Goal: Information Seeking & Learning: Compare options

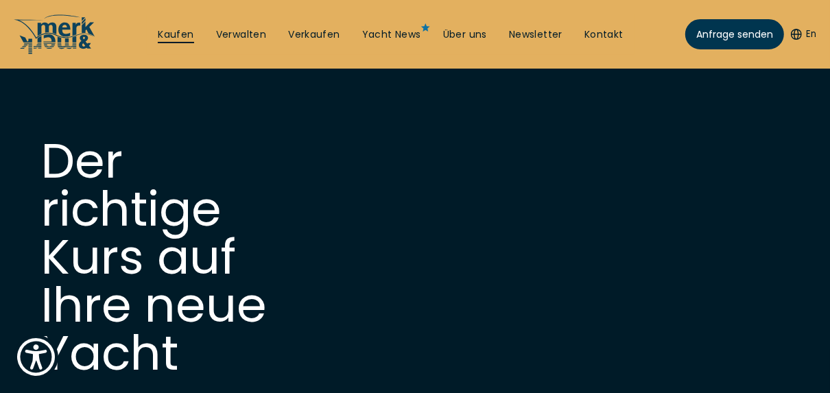
click at [182, 34] on link "Kaufen" at bounding box center [176, 35] width 36 height 14
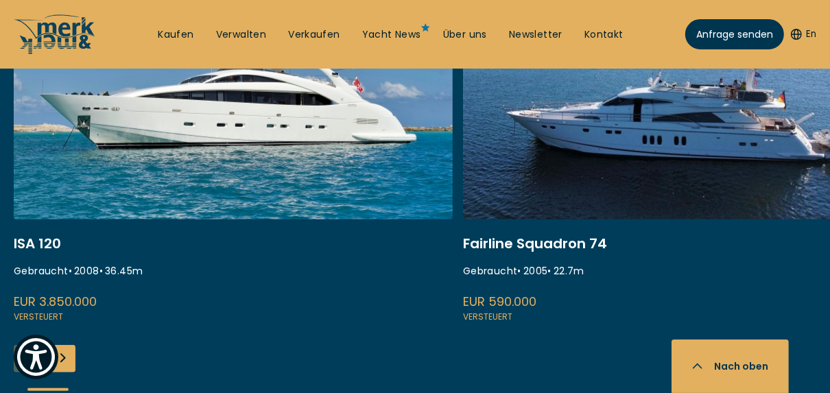
scroll to position [658, 0]
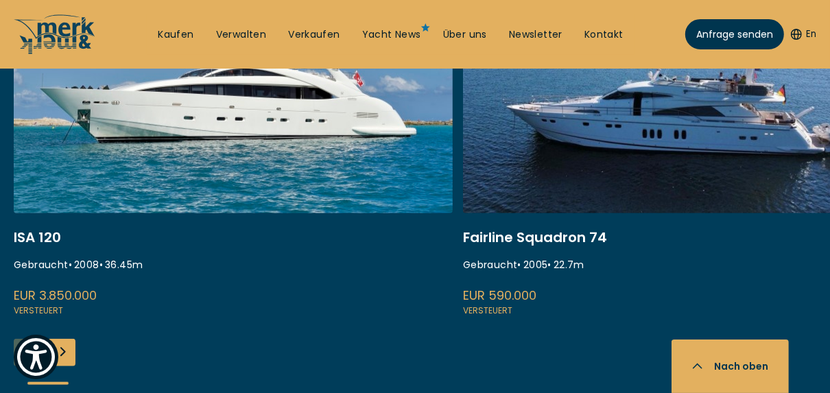
click at [69, 352] on div "Next slide" at bounding box center [61, 352] width 27 height 27
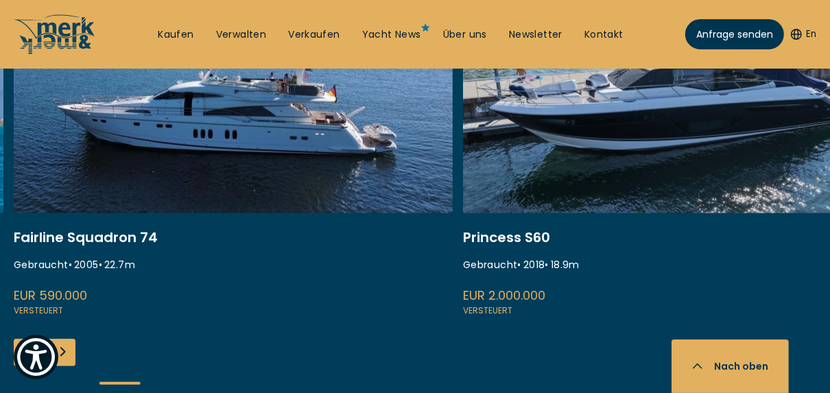
click at [69, 353] on div "Next slide" at bounding box center [61, 352] width 27 height 27
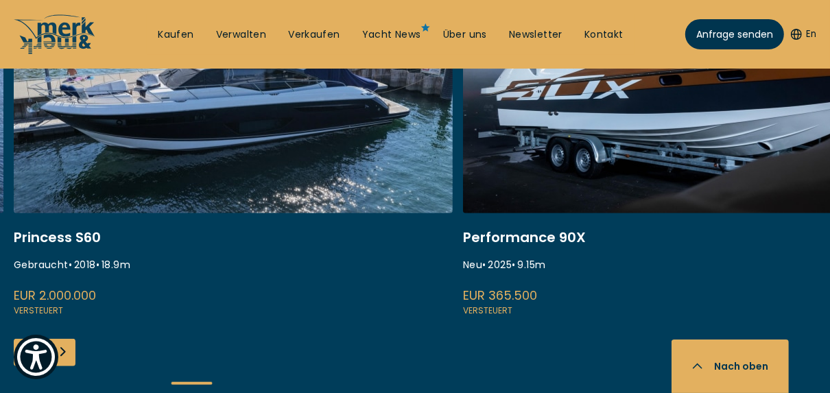
click at [69, 353] on div "Next slide" at bounding box center [61, 352] width 27 height 27
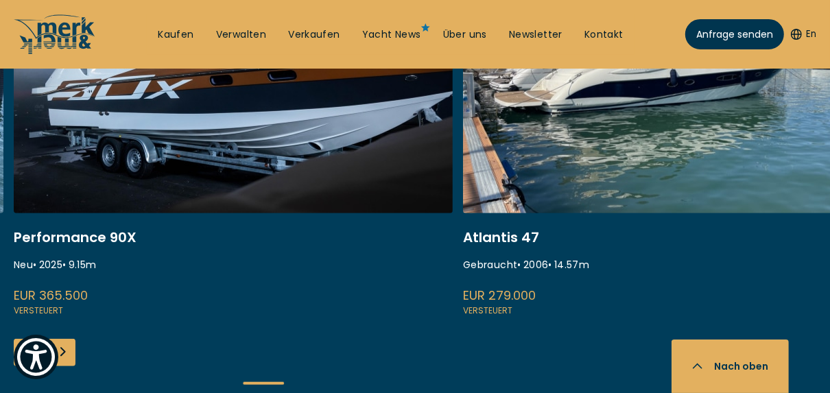
click at [63, 353] on div "Next slide" at bounding box center [61, 352] width 27 height 27
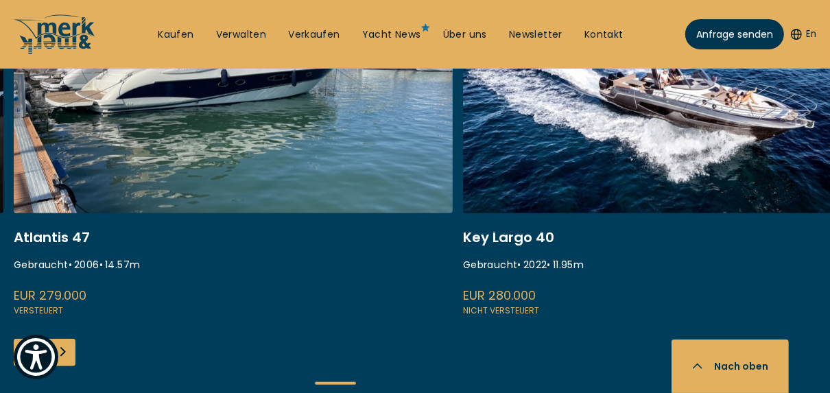
click at [63, 352] on div "Next slide" at bounding box center [61, 352] width 27 height 27
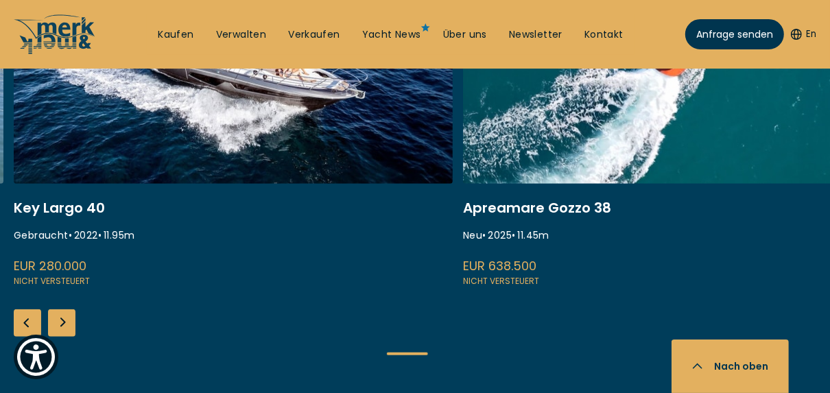
scroll to position [713, 0]
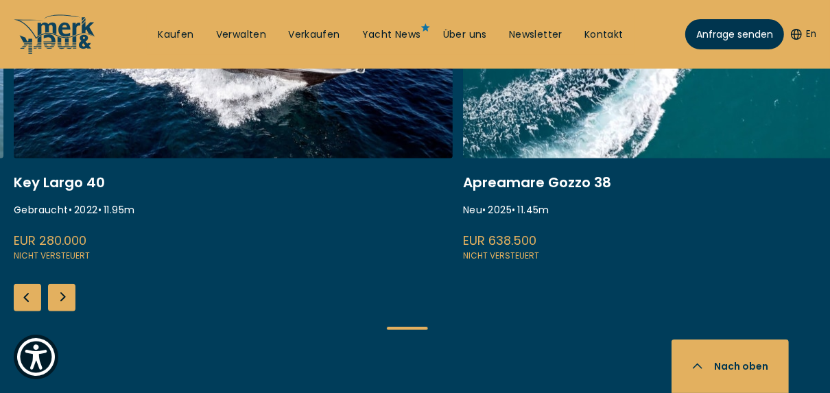
click at [66, 295] on div "Next slide" at bounding box center [61, 297] width 27 height 27
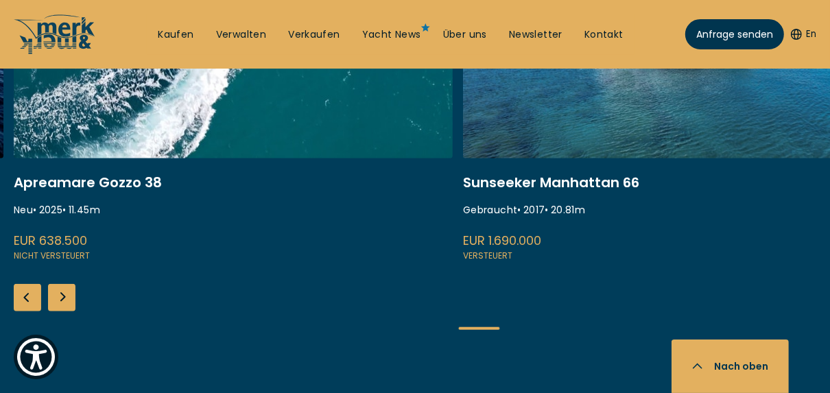
click at [66, 293] on div "Next slide" at bounding box center [61, 297] width 27 height 27
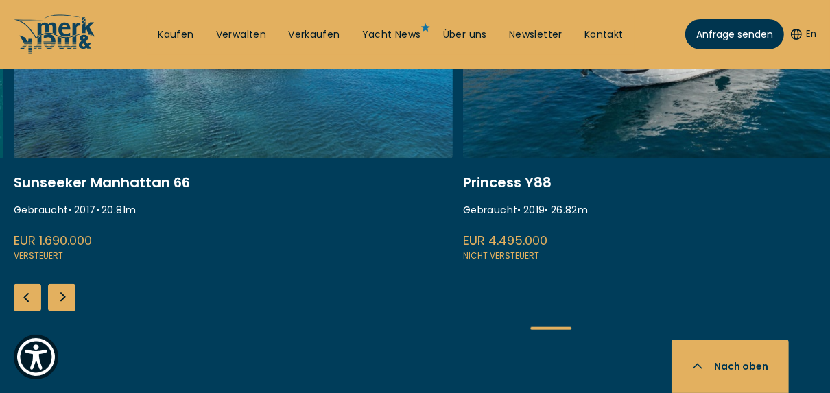
click at [63, 297] on div "Next slide" at bounding box center [61, 297] width 27 height 27
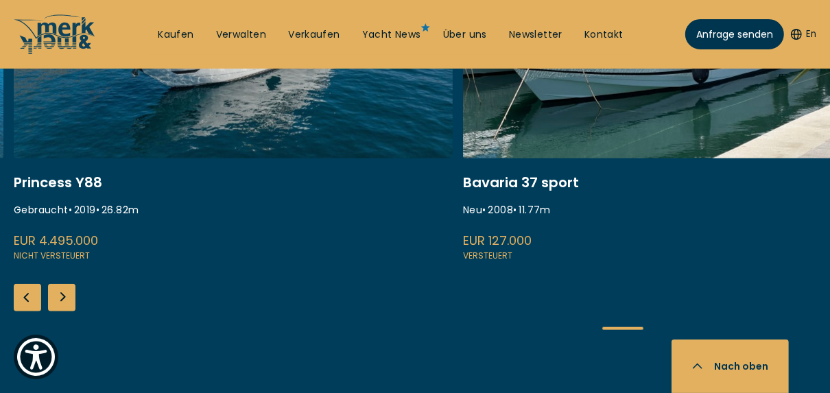
click at [59, 296] on div "Next slide" at bounding box center [61, 297] width 27 height 27
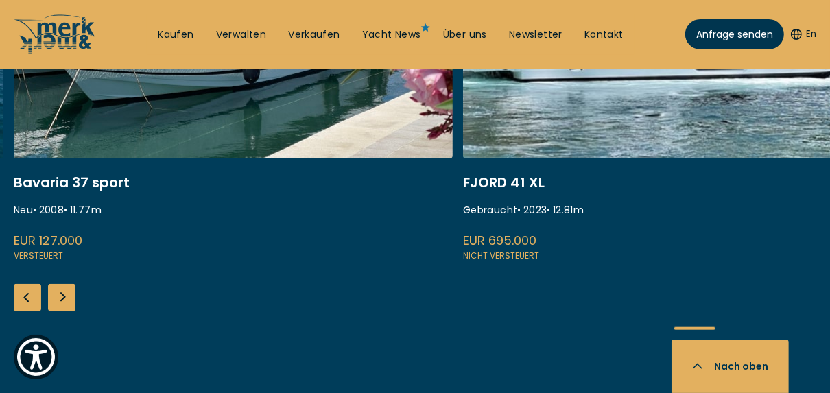
click at [64, 294] on div "Next slide" at bounding box center [61, 297] width 27 height 27
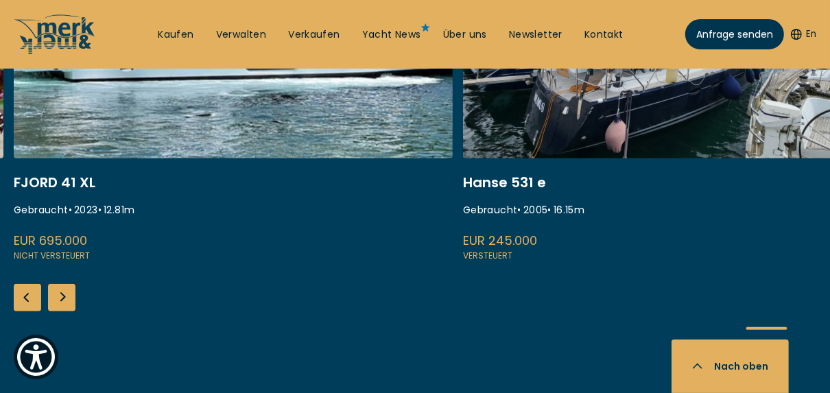
click at [67, 300] on div "Next slide" at bounding box center [61, 297] width 27 height 27
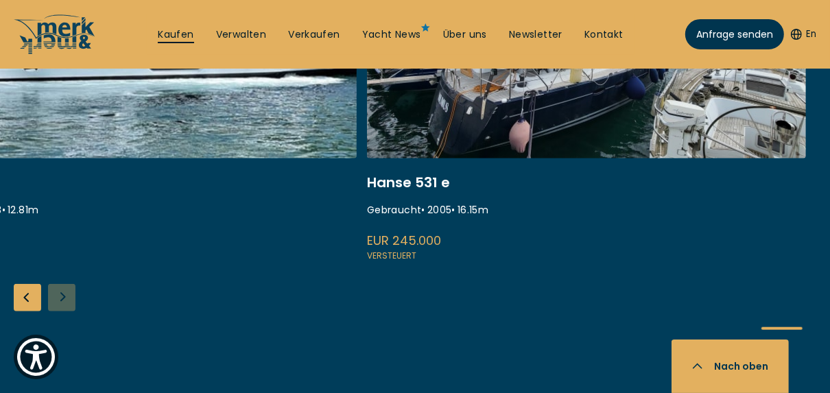
click at [181, 30] on link "Kaufen" at bounding box center [176, 35] width 36 height 14
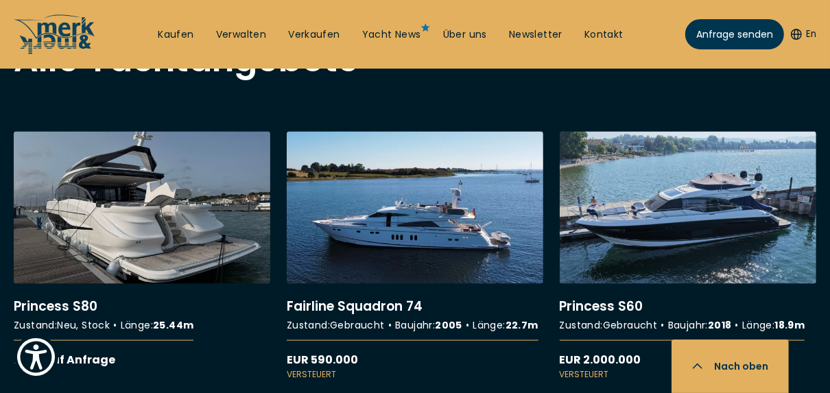
scroll to position [1262, 0]
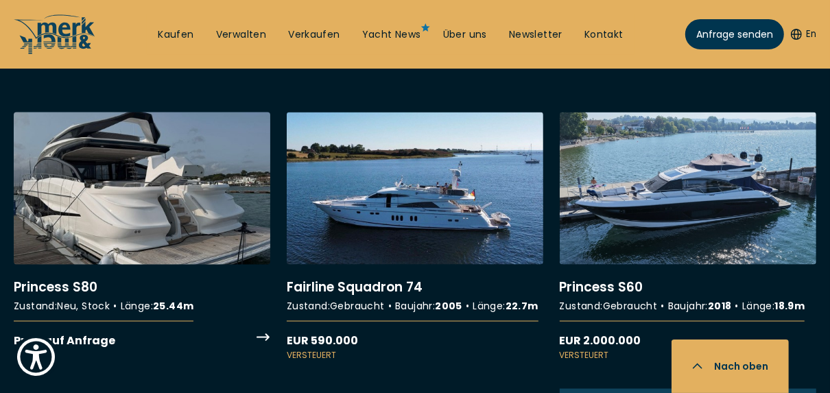
click at [123, 237] on link "More details about Princess S80" at bounding box center [142, 230] width 256 height 237
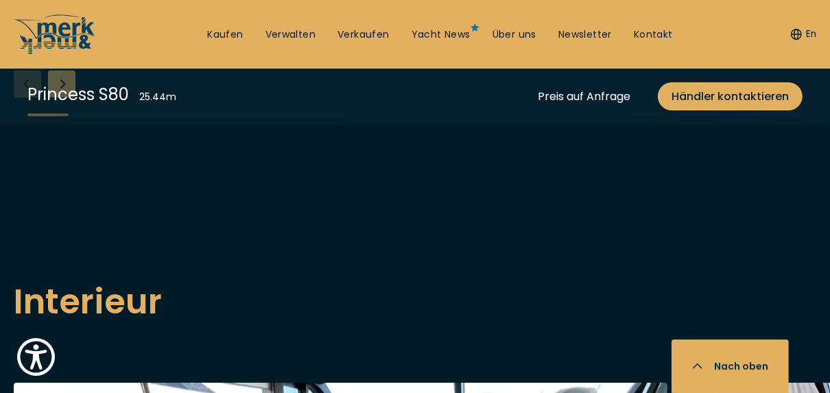
scroll to position [1975, 0]
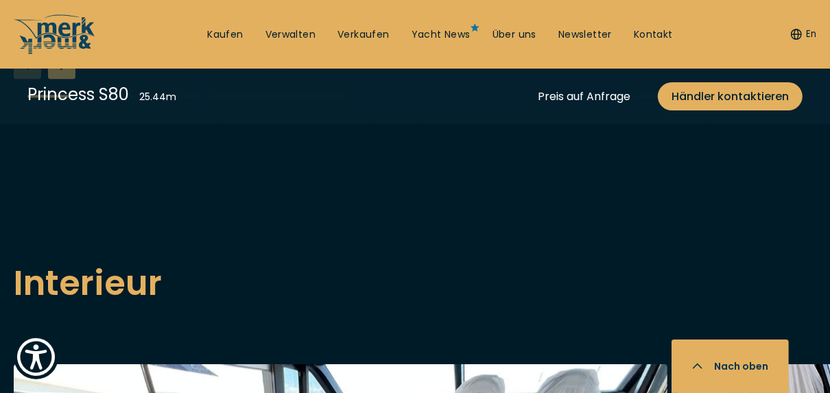
click at [70, 79] on div "Next slide" at bounding box center [61, 64] width 27 height 27
click at [62, 79] on div "Next slide" at bounding box center [61, 64] width 27 height 27
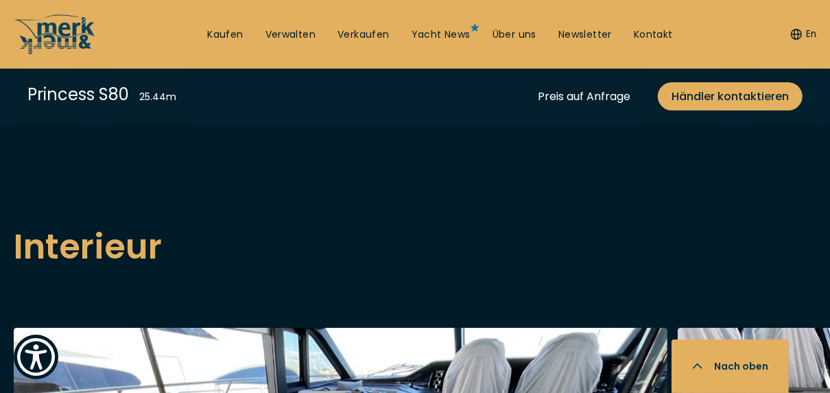
scroll to position [2030, 0]
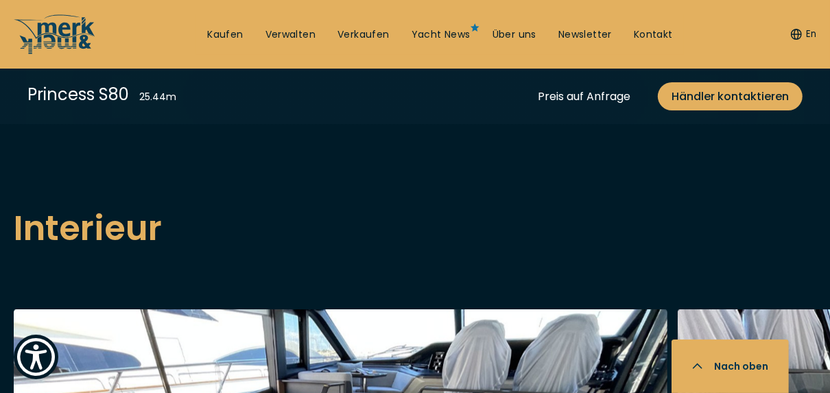
click at [60, 24] on div "Next slide" at bounding box center [61, 10] width 27 height 27
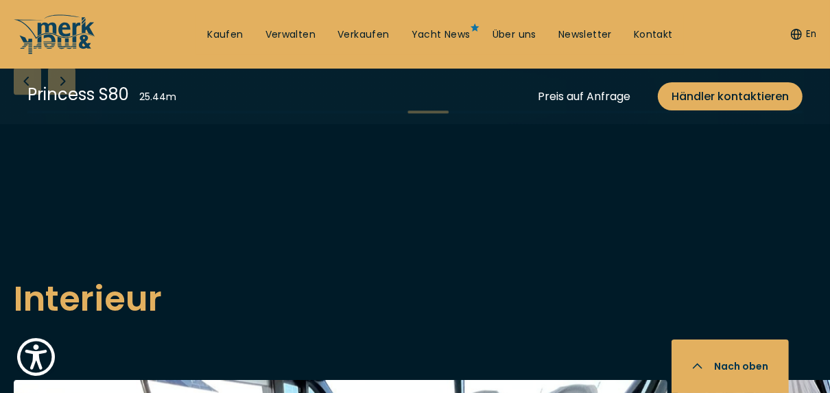
scroll to position [1975, 0]
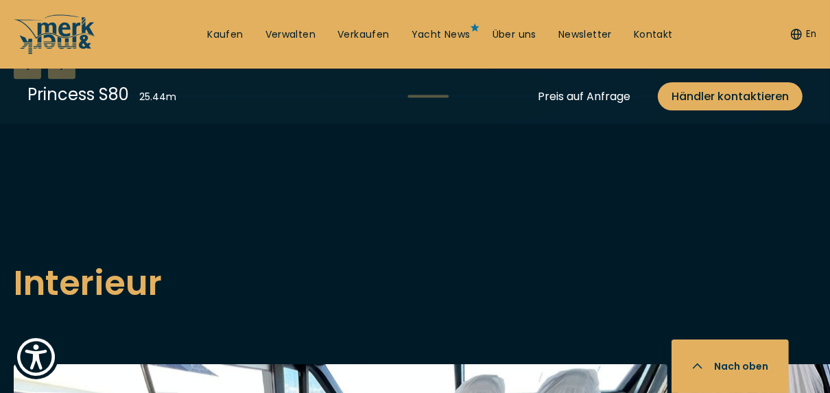
click at [60, 79] on div "Next slide" at bounding box center [61, 64] width 27 height 27
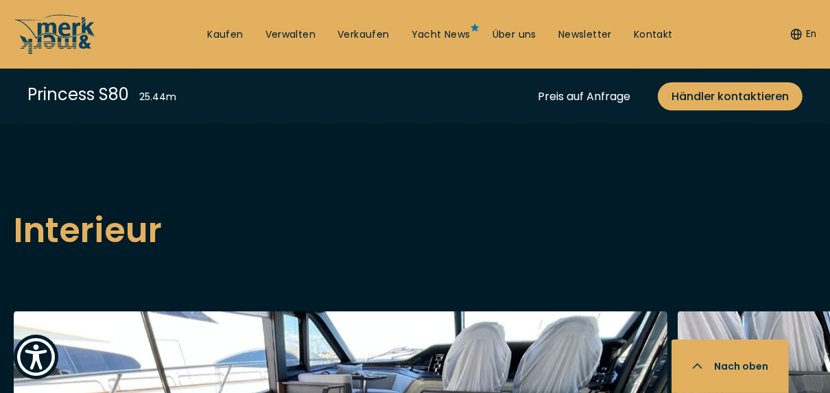
scroll to position [2030, 0]
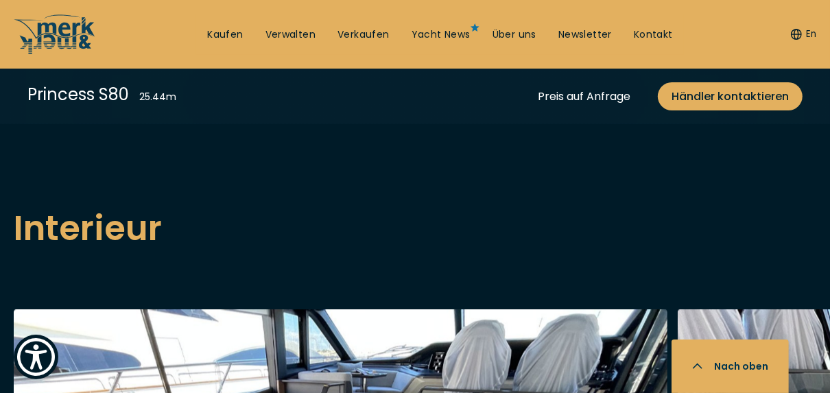
click at [60, 24] on div "Next slide" at bounding box center [61, 10] width 27 height 27
click at [61, 24] on div "Next slide" at bounding box center [61, 10] width 27 height 27
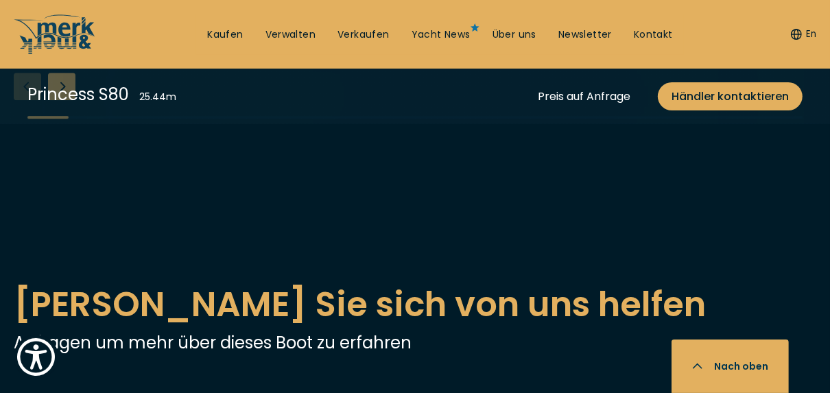
scroll to position [2743, 0]
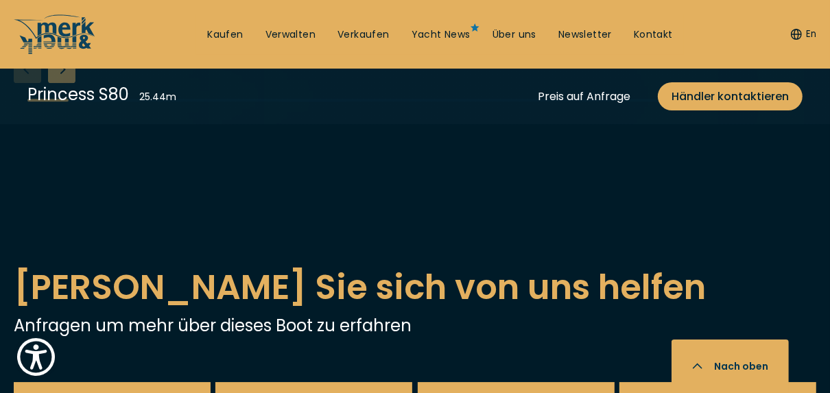
click at [69, 83] on div "Next slide" at bounding box center [61, 69] width 27 height 27
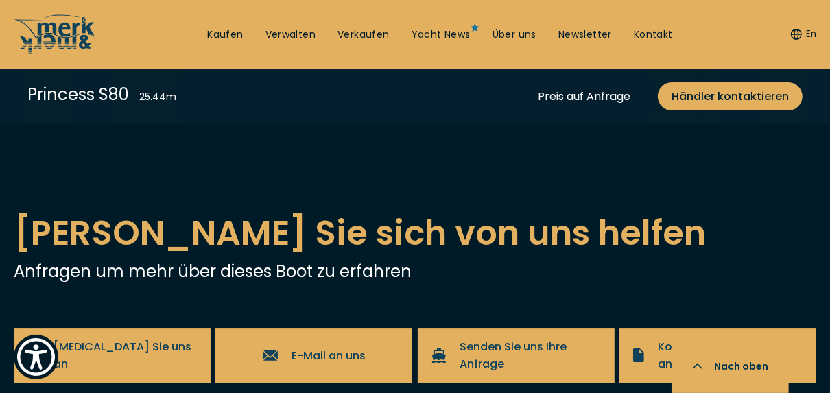
scroll to position [2797, 0]
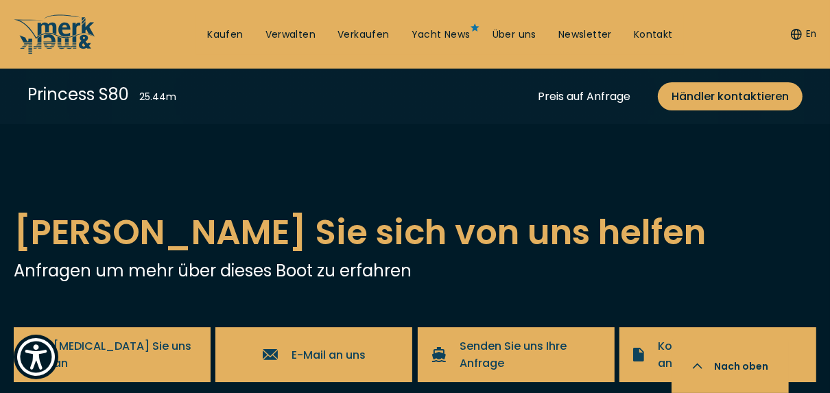
click at [58, 28] on div "Next slide" at bounding box center [61, 14] width 27 height 27
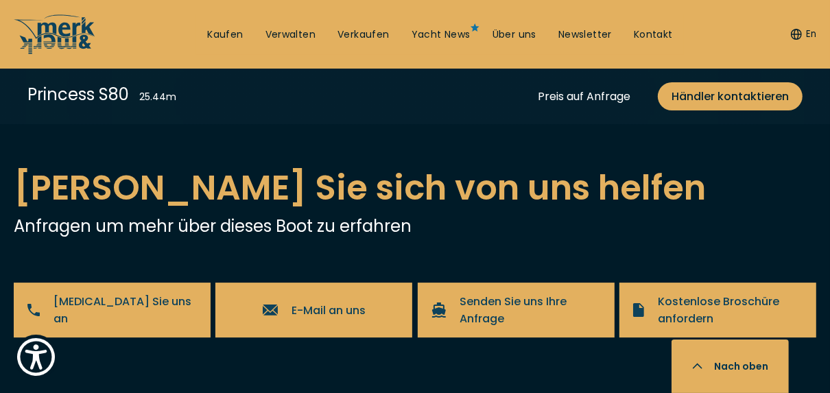
scroll to position [2852, 0]
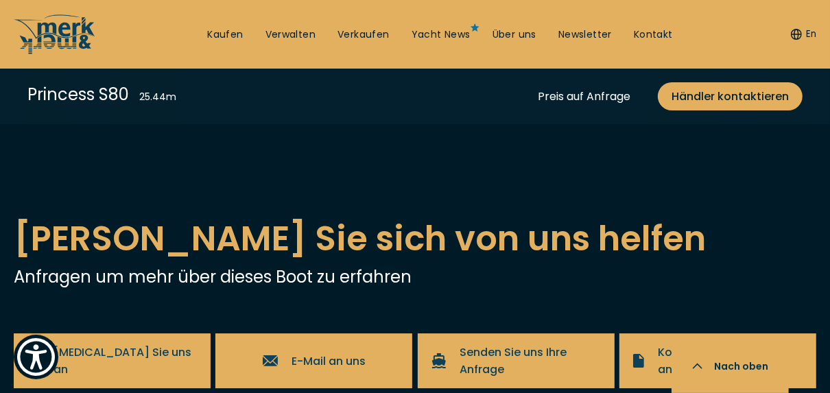
scroll to position [2797, 0]
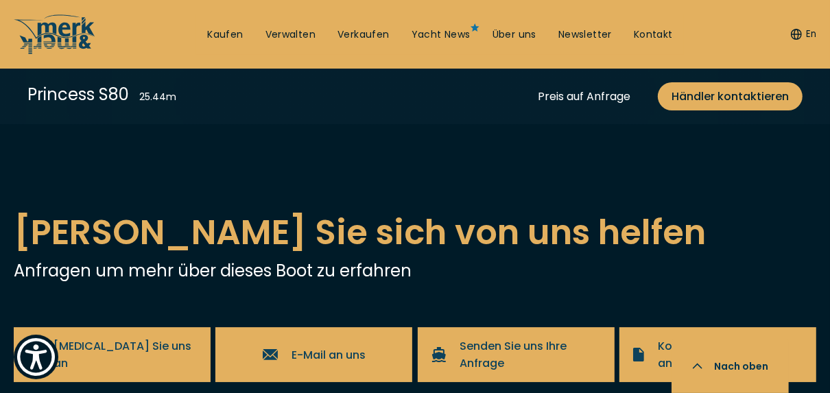
click at [64, 28] on div "Next slide" at bounding box center [61, 14] width 27 height 27
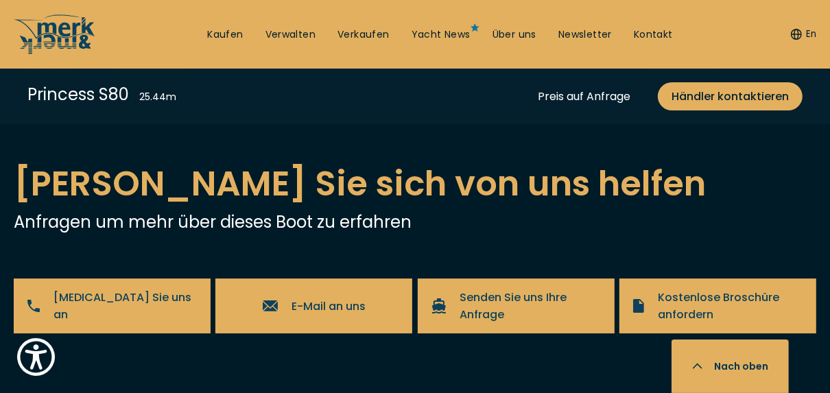
scroll to position [2852, 0]
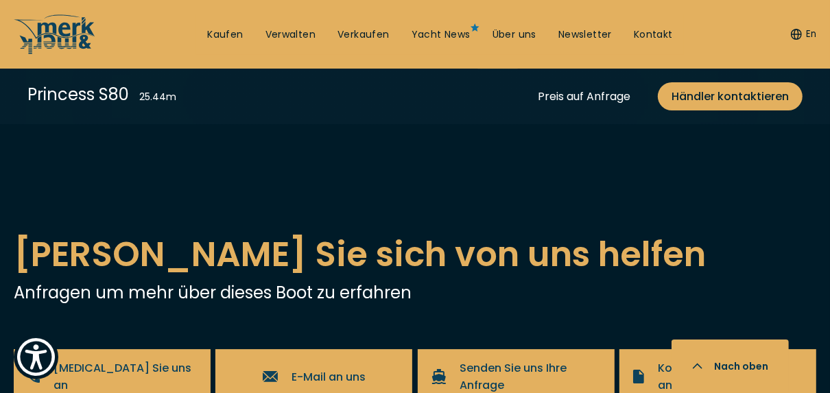
scroll to position [2797, 0]
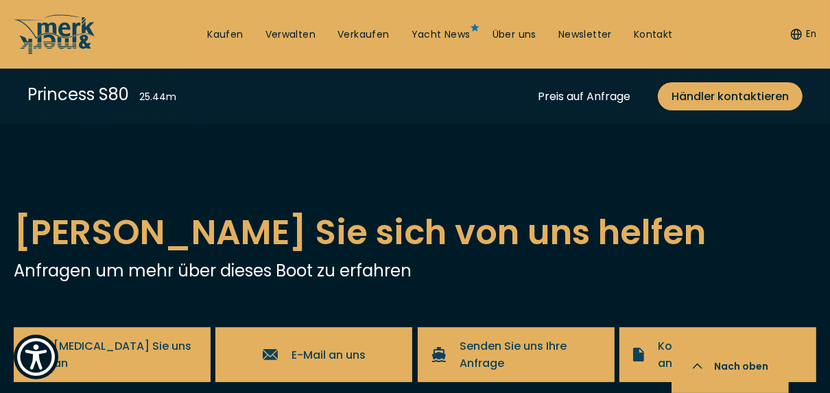
click at [53, 28] on div "Next slide" at bounding box center [61, 14] width 27 height 27
click at [69, 28] on div "Next slide" at bounding box center [61, 14] width 27 height 27
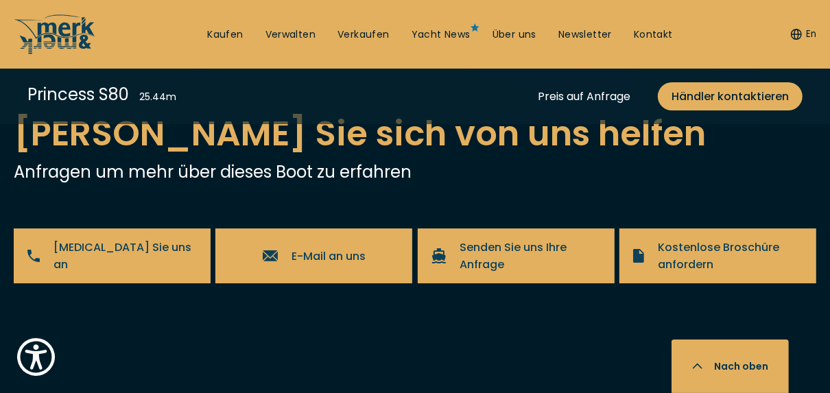
scroll to position [2907, 0]
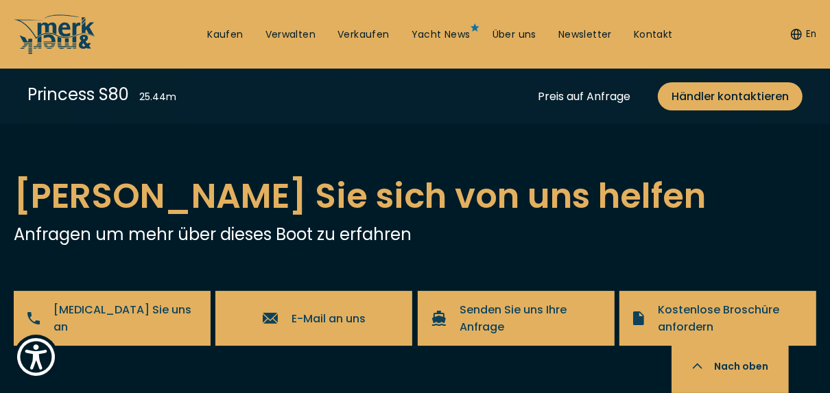
scroll to position [2852, 0]
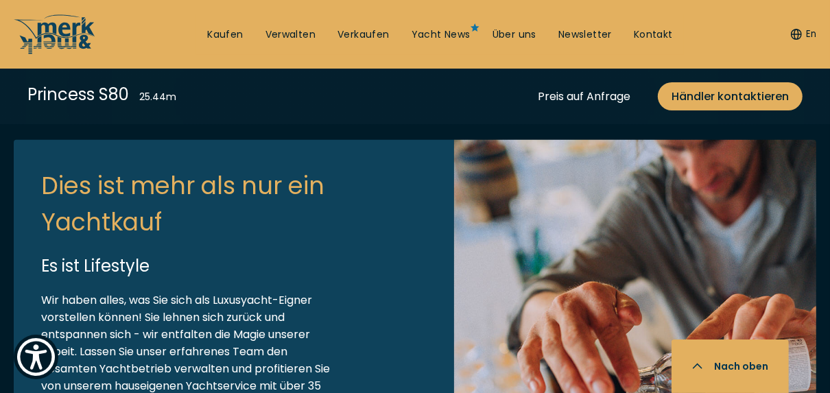
scroll to position [3949, 0]
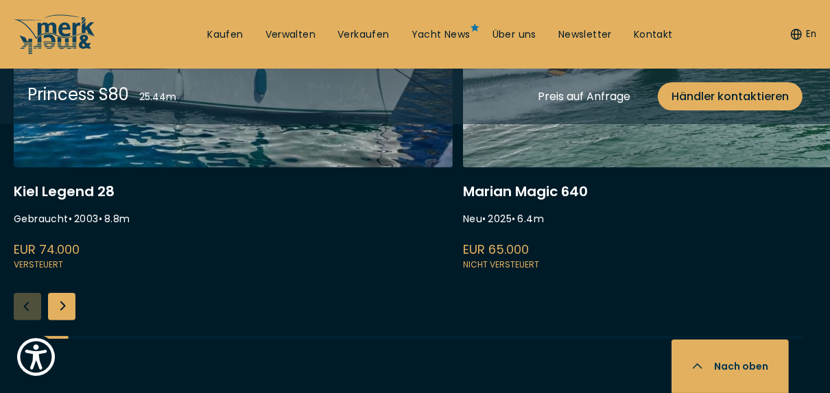
scroll to position [3540, 0]
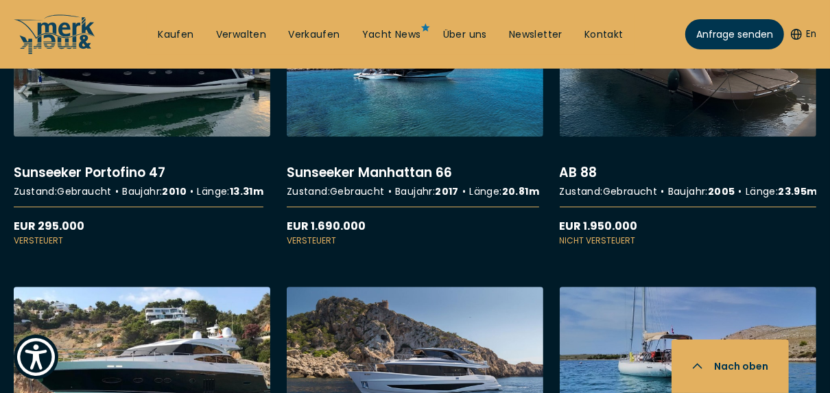
scroll to position [2304, 0]
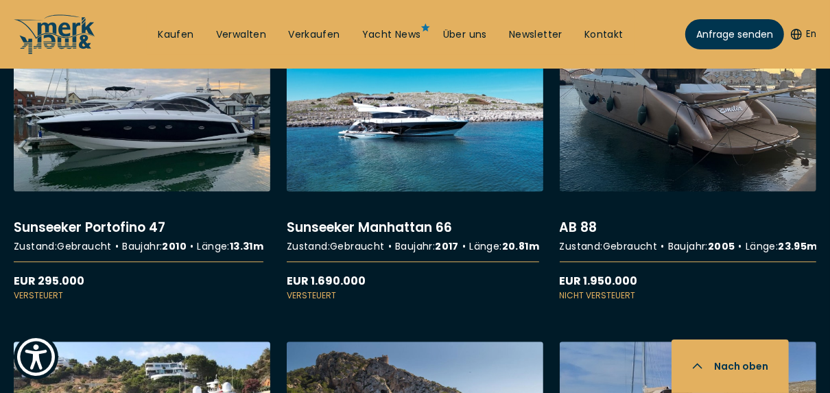
click at [376, 154] on link "More details about Sunseeker Manhattan 66" at bounding box center [415, 169] width 256 height 263
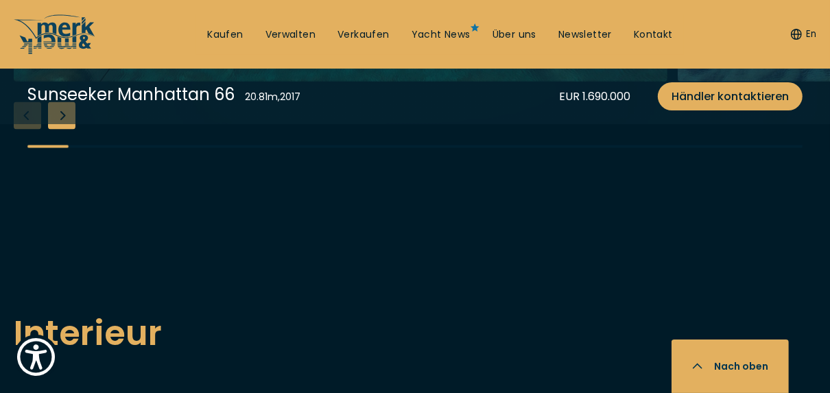
scroll to position [1646, 0]
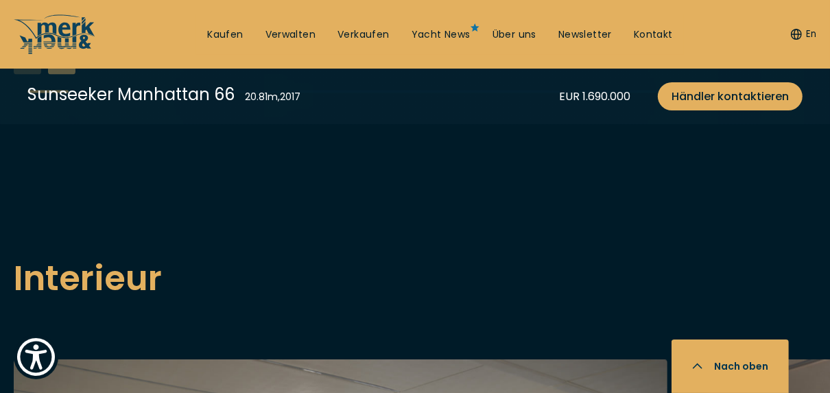
click at [67, 75] on div "Next slide" at bounding box center [61, 60] width 27 height 27
click at [65, 75] on div "Next slide" at bounding box center [61, 60] width 27 height 27
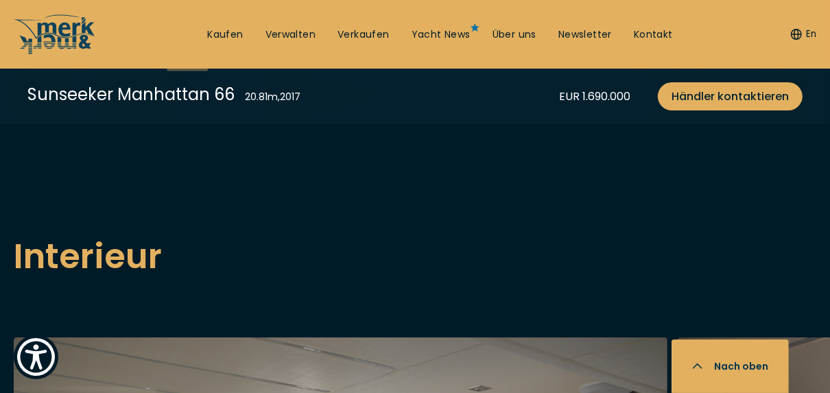
scroll to position [1700, 0]
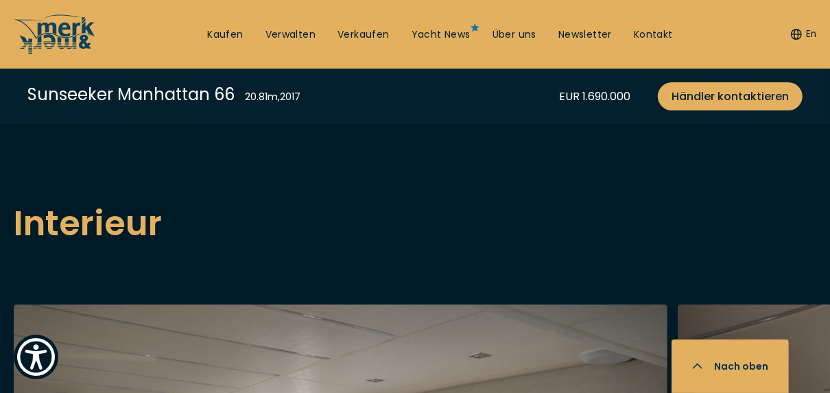
click at [58, 20] on div "Next slide" at bounding box center [61, 5] width 27 height 27
click at [64, 20] on div "Next slide" at bounding box center [61, 5] width 27 height 27
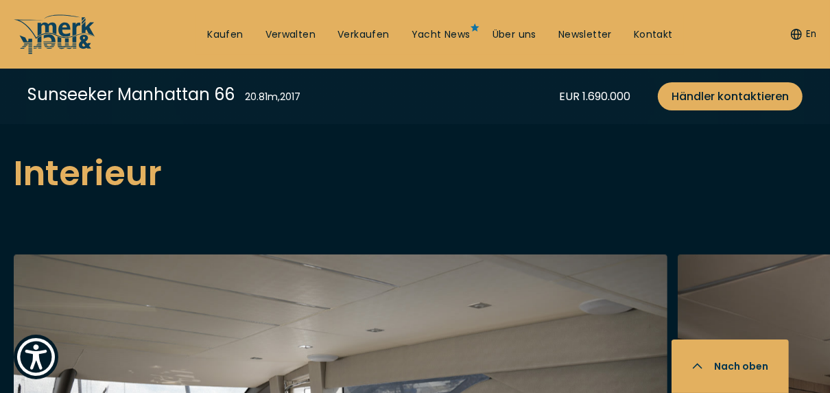
scroll to position [1755, 0]
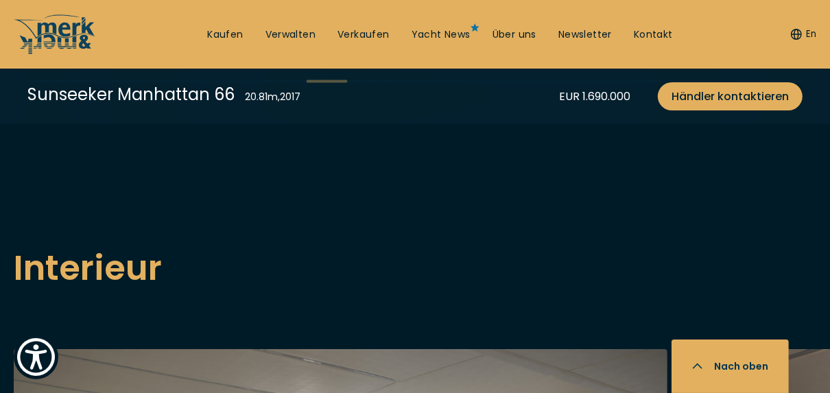
scroll to position [1700, 0]
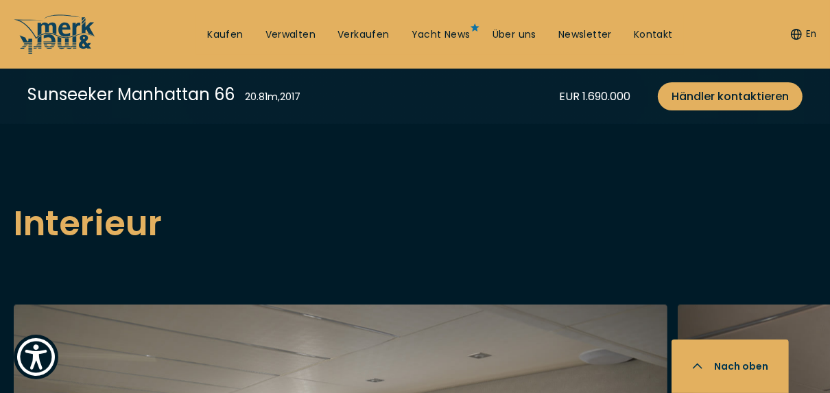
click at [61, 20] on div "Next slide" at bounding box center [61, 5] width 27 height 27
click at [60, 20] on div "Next slide" at bounding box center [61, 5] width 27 height 27
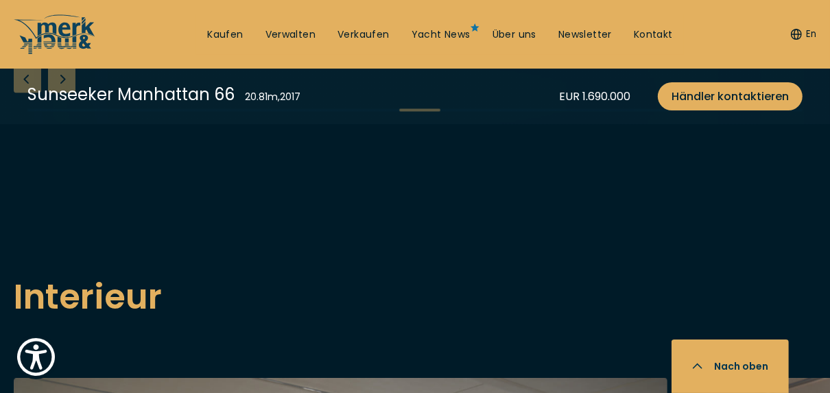
scroll to position [1646, 0]
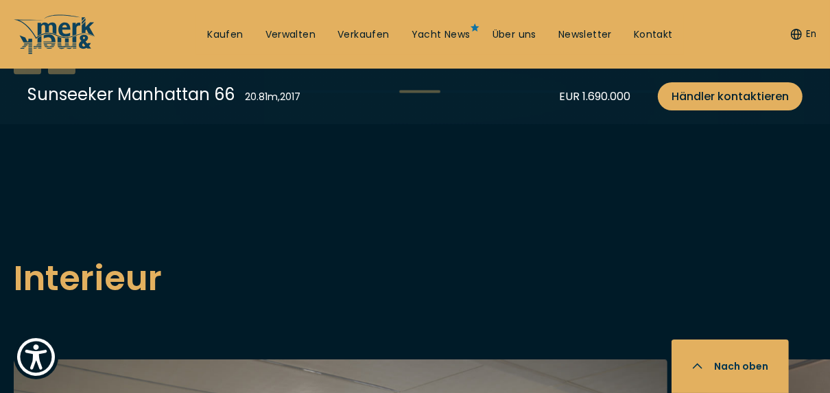
click at [60, 75] on div "Next slide" at bounding box center [61, 60] width 27 height 27
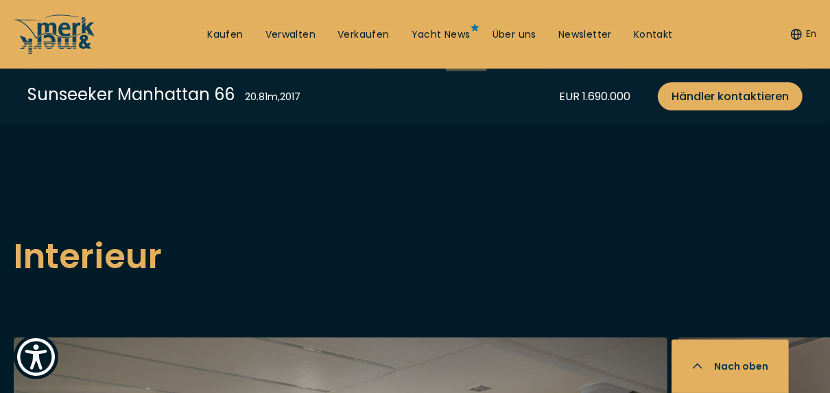
scroll to position [1700, 0]
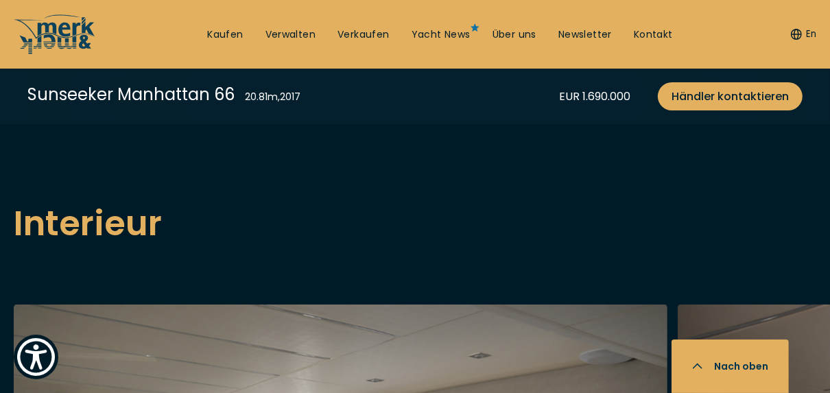
click at [57, 20] on div "Next slide" at bounding box center [61, 5] width 27 height 27
click at [61, 20] on div "Next slide" at bounding box center [61, 5] width 27 height 27
click at [67, 20] on div "Next slide" at bounding box center [61, 5] width 27 height 27
click at [60, 20] on div "Next slide" at bounding box center [61, 5] width 27 height 27
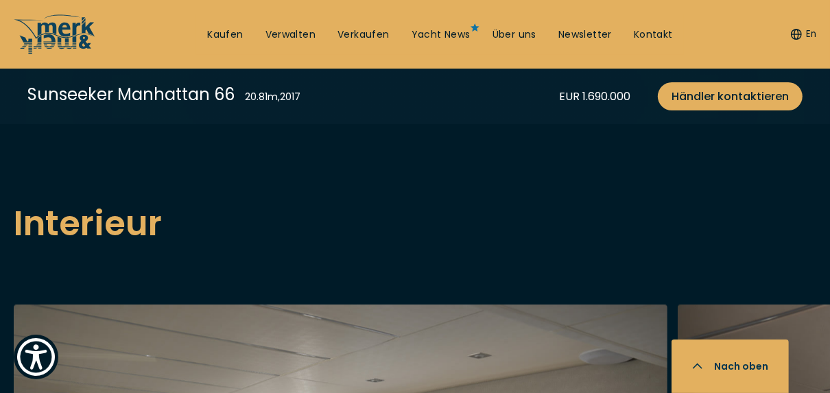
click at [60, 20] on div "Next slide" at bounding box center [61, 5] width 27 height 27
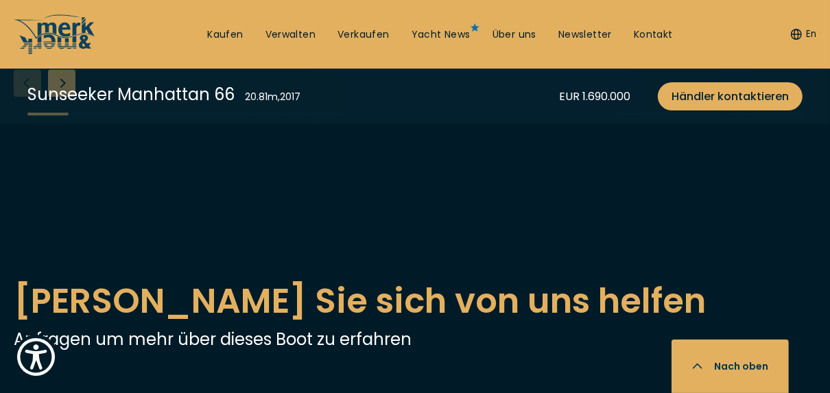
scroll to position [2414, 0]
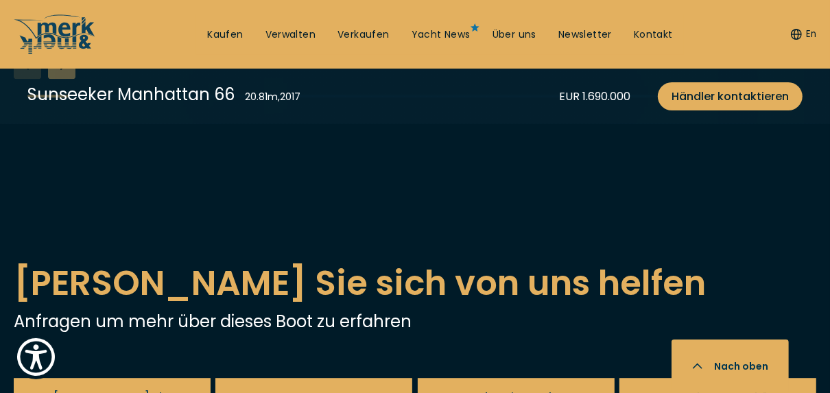
click at [62, 79] on div "Next slide" at bounding box center [61, 64] width 27 height 27
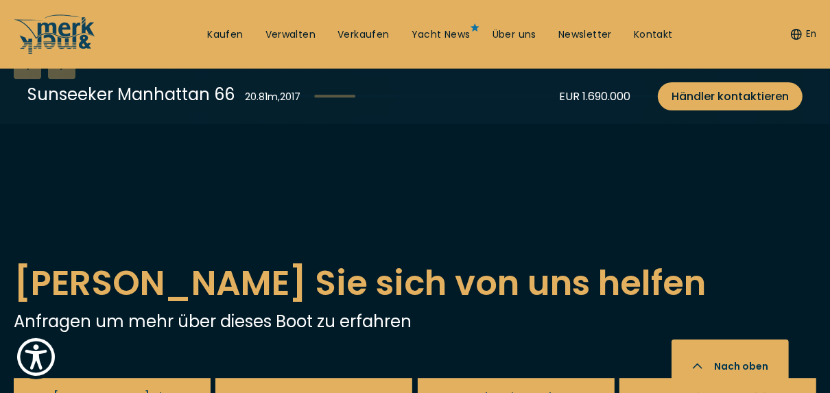
click at [62, 79] on div "Next slide" at bounding box center [61, 64] width 27 height 27
click at [14, 79] on div "Previous slide" at bounding box center [27, 64] width 27 height 27
click at [71, 79] on div "Next slide" at bounding box center [61, 64] width 27 height 27
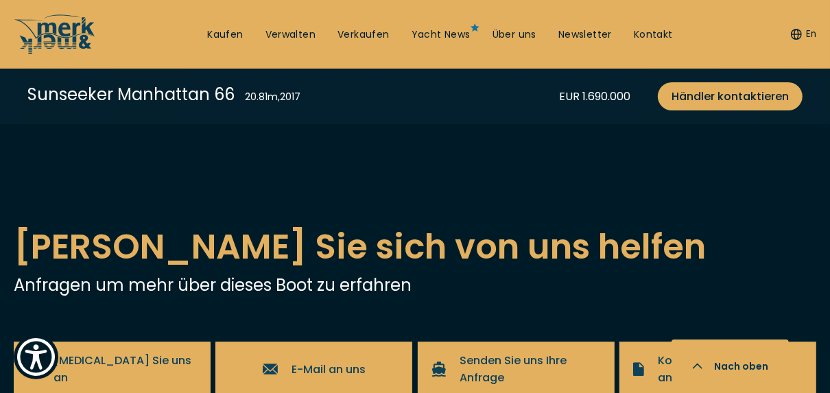
scroll to position [2468, 0]
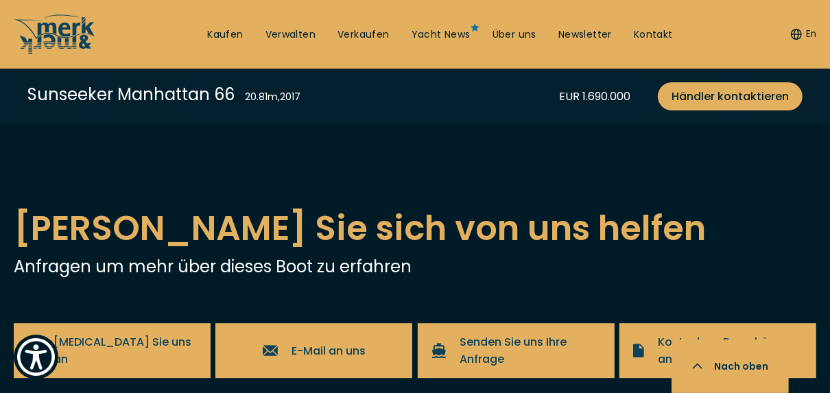
click at [56, 24] on div "Next slide" at bounding box center [61, 10] width 27 height 27
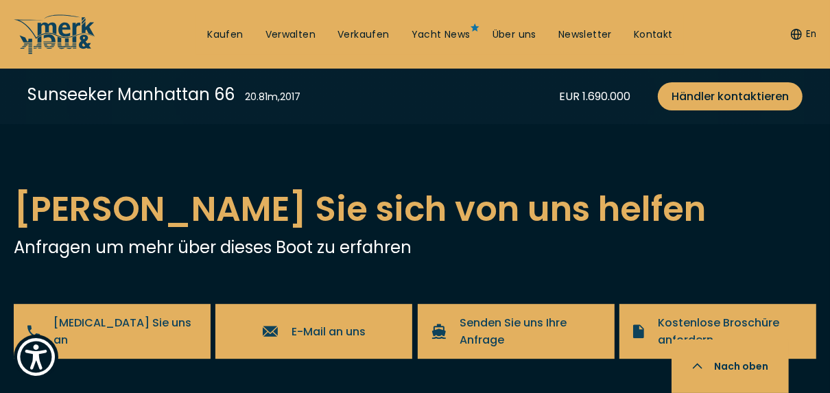
scroll to position [2523, 0]
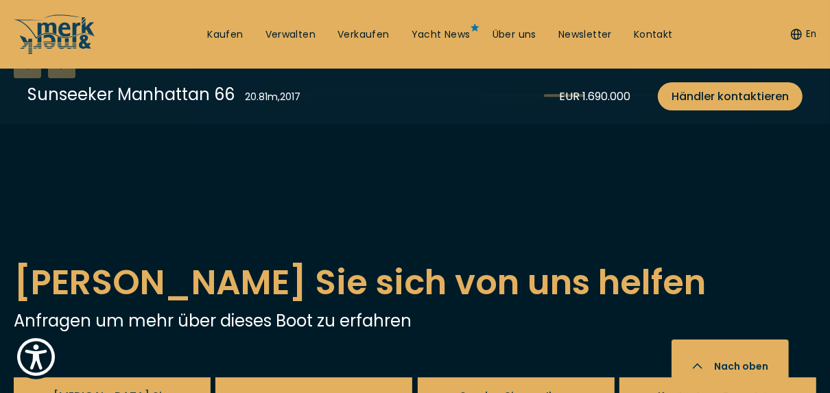
scroll to position [2468, 0]
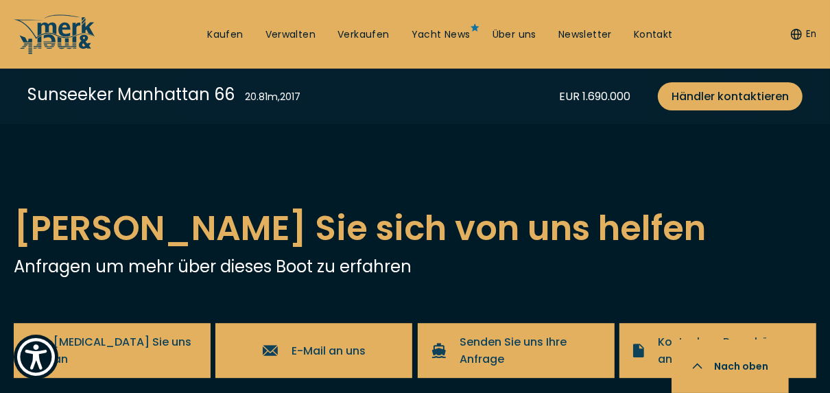
click at [56, 24] on div "Next slide" at bounding box center [61, 10] width 27 height 27
click at [65, 24] on div "Next slide" at bounding box center [61, 10] width 27 height 27
click at [60, 24] on div "Next slide" at bounding box center [61, 10] width 27 height 27
click at [64, 24] on div "Next slide" at bounding box center [61, 10] width 27 height 27
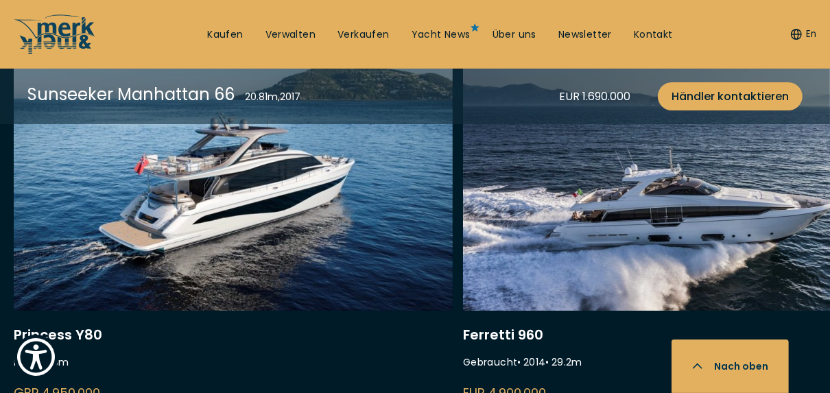
scroll to position [3017, 0]
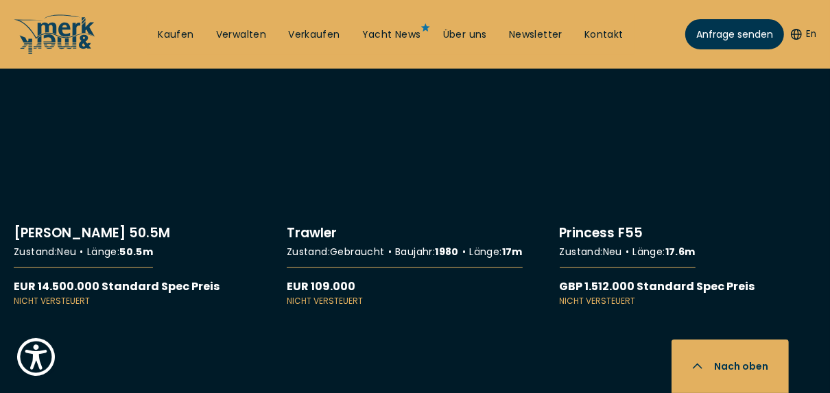
scroll to position [12122, 0]
